Goal: Transaction & Acquisition: Purchase product/service

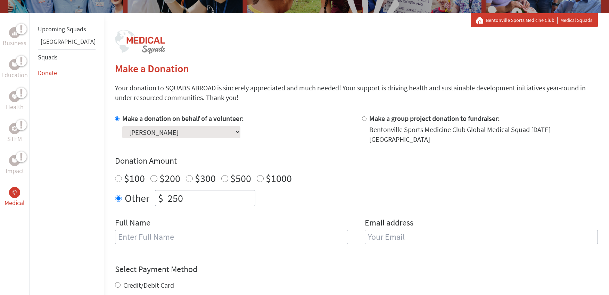
scroll to position [18, 0]
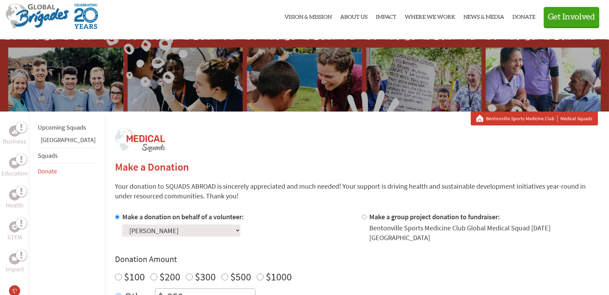
click at [28, 132] on li "Business" at bounding box center [14, 136] width 29 height 32
click at [533, 120] on link "Bentonville Sports Medicine Club" at bounding box center [522, 118] width 72 height 7
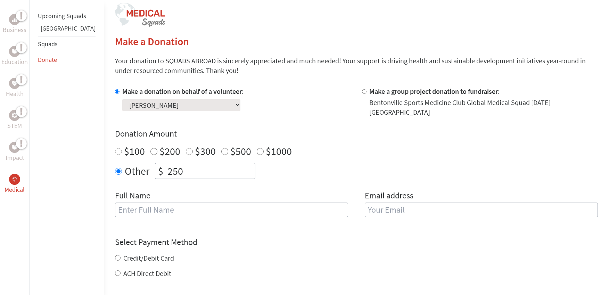
scroll to position [186, 0]
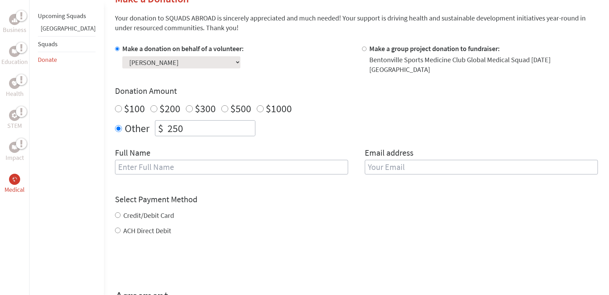
click at [146, 165] on input "text" at bounding box center [231, 167] width 233 height 15
click at [157, 163] on input "Yolanda" at bounding box center [231, 167] width 233 height 15
type input "Yolanda Yeager"
click at [389, 163] on input "email" at bounding box center [481, 167] width 233 height 15
type input "yolanda.yeager@yahoo.com"
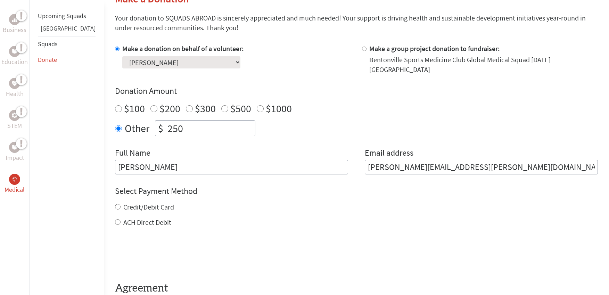
click at [115, 210] on div "Credit/Debit Card ACH Direct Debit" at bounding box center [356, 214] width 483 height 25
click at [115, 204] on input "Credit/Debit Card" at bounding box center [118, 207] width 6 height 6
radio input "true"
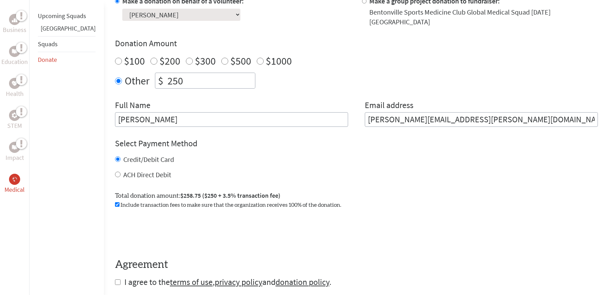
scroll to position [239, 0]
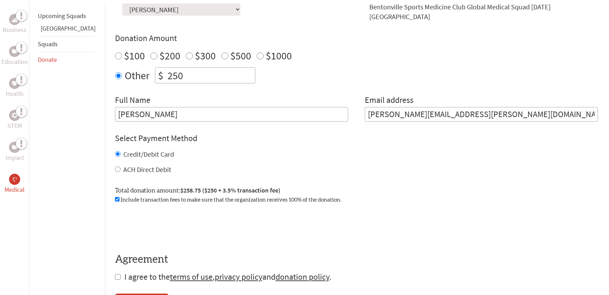
drag, startPoint x: 95, startPoint y: 165, endPoint x: 89, endPoint y: 163, distance: 6.7
click at [115, 165] on div "ACH Direct Debit" at bounding box center [356, 170] width 483 height 10
click at [115, 166] on input "ACH Direct Debit" at bounding box center [118, 169] width 6 height 6
radio input "true"
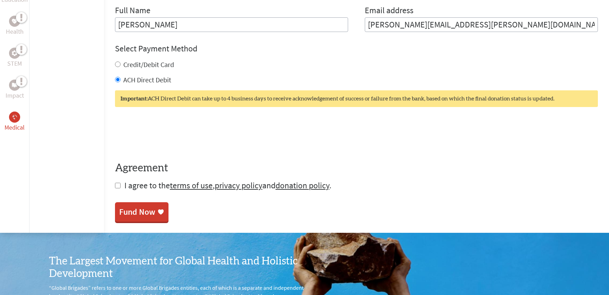
scroll to position [333, 0]
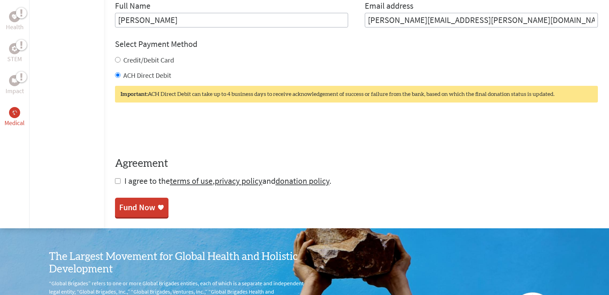
click at [115, 178] on input "checkbox" at bounding box center [118, 181] width 6 height 6
checkbox input "true"
click at [122, 203] on div "Fund Now" at bounding box center [137, 208] width 36 height 11
